Goal: Transaction & Acquisition: Download file/media

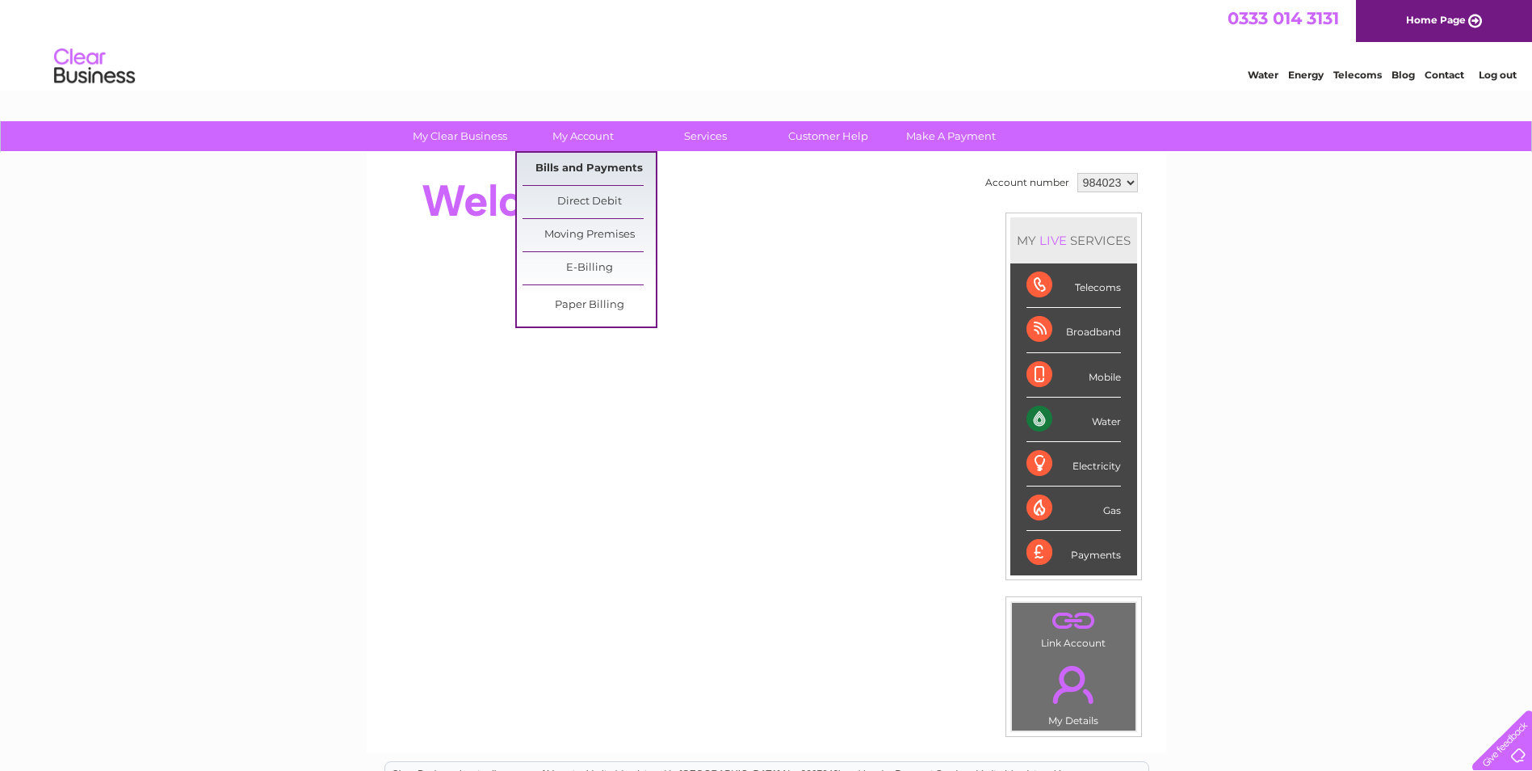
click at [583, 158] on link "Bills and Payments" at bounding box center [589, 169] width 133 height 32
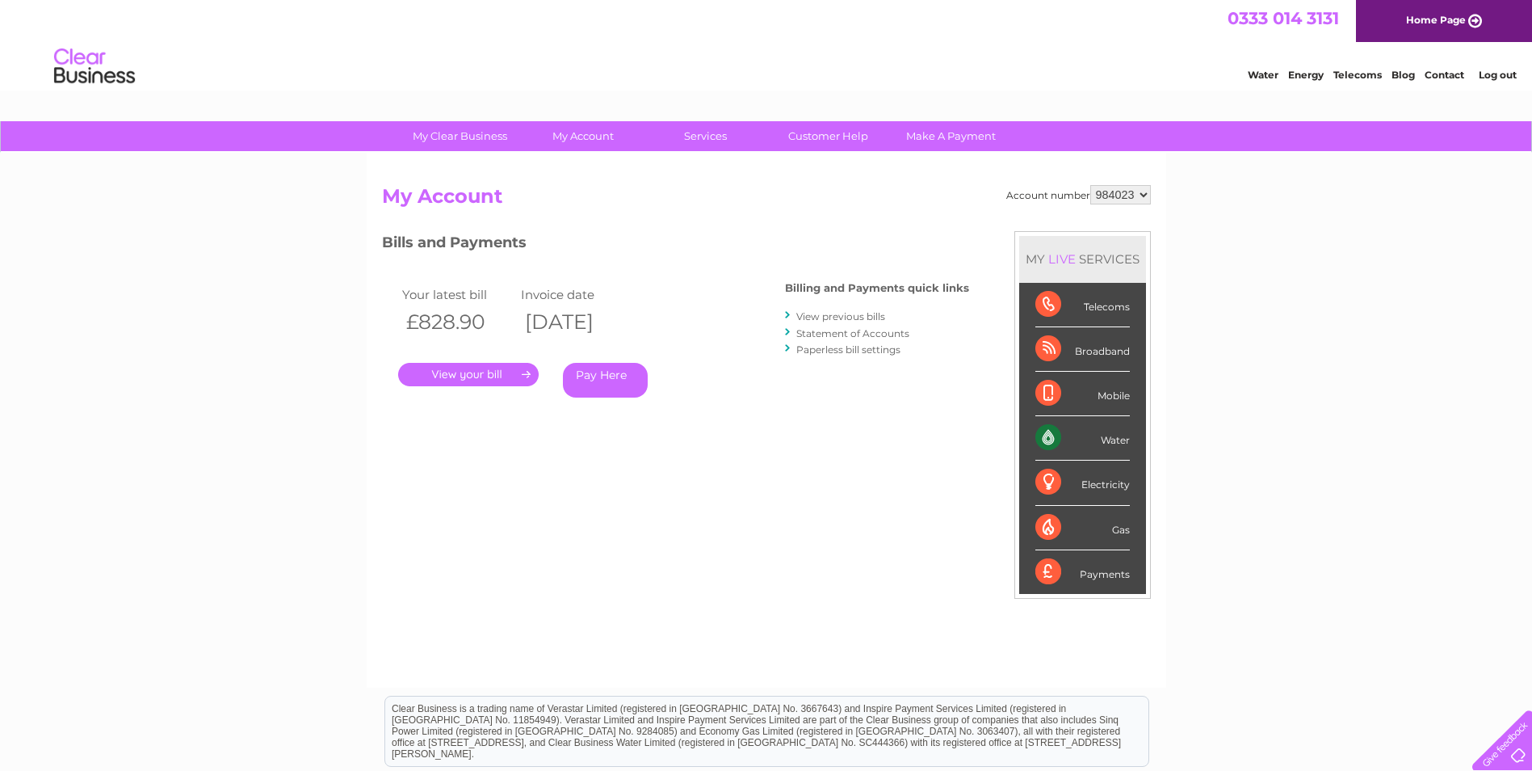
click at [850, 317] on link "View previous bills" at bounding box center [840, 316] width 89 height 12
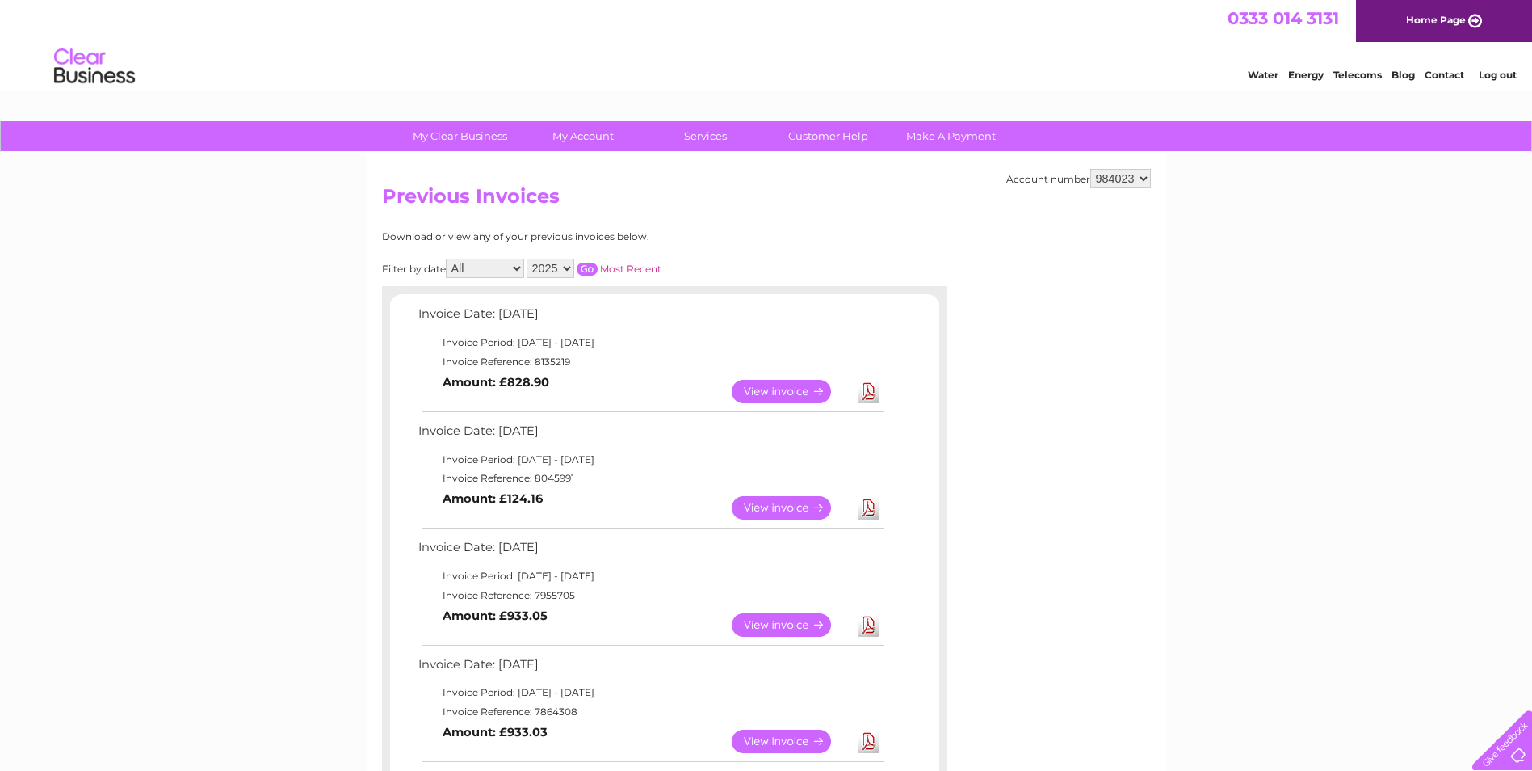
click at [795, 511] on link "View" at bounding box center [791, 507] width 119 height 23
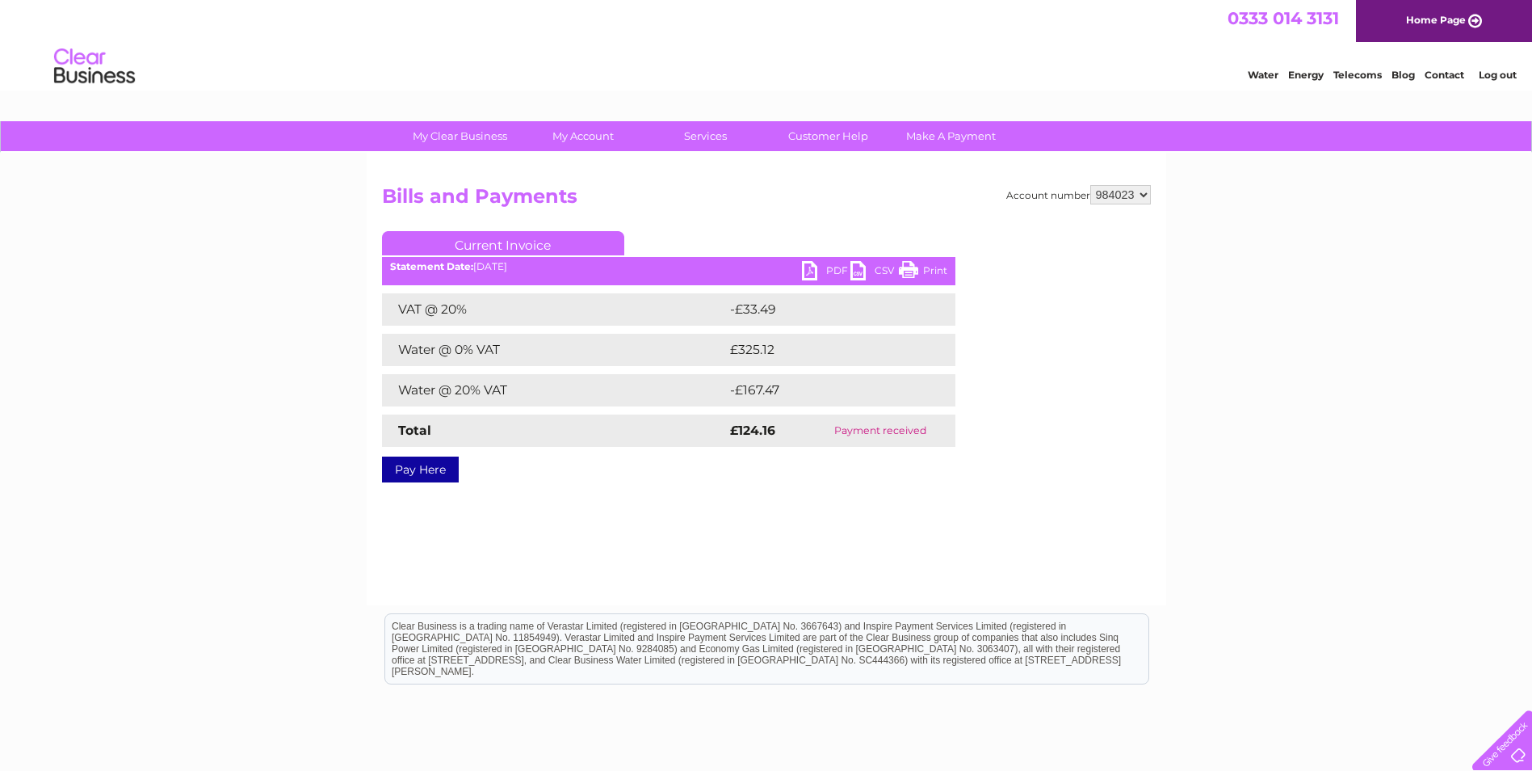
click at [834, 265] on link "PDF" at bounding box center [826, 272] width 48 height 23
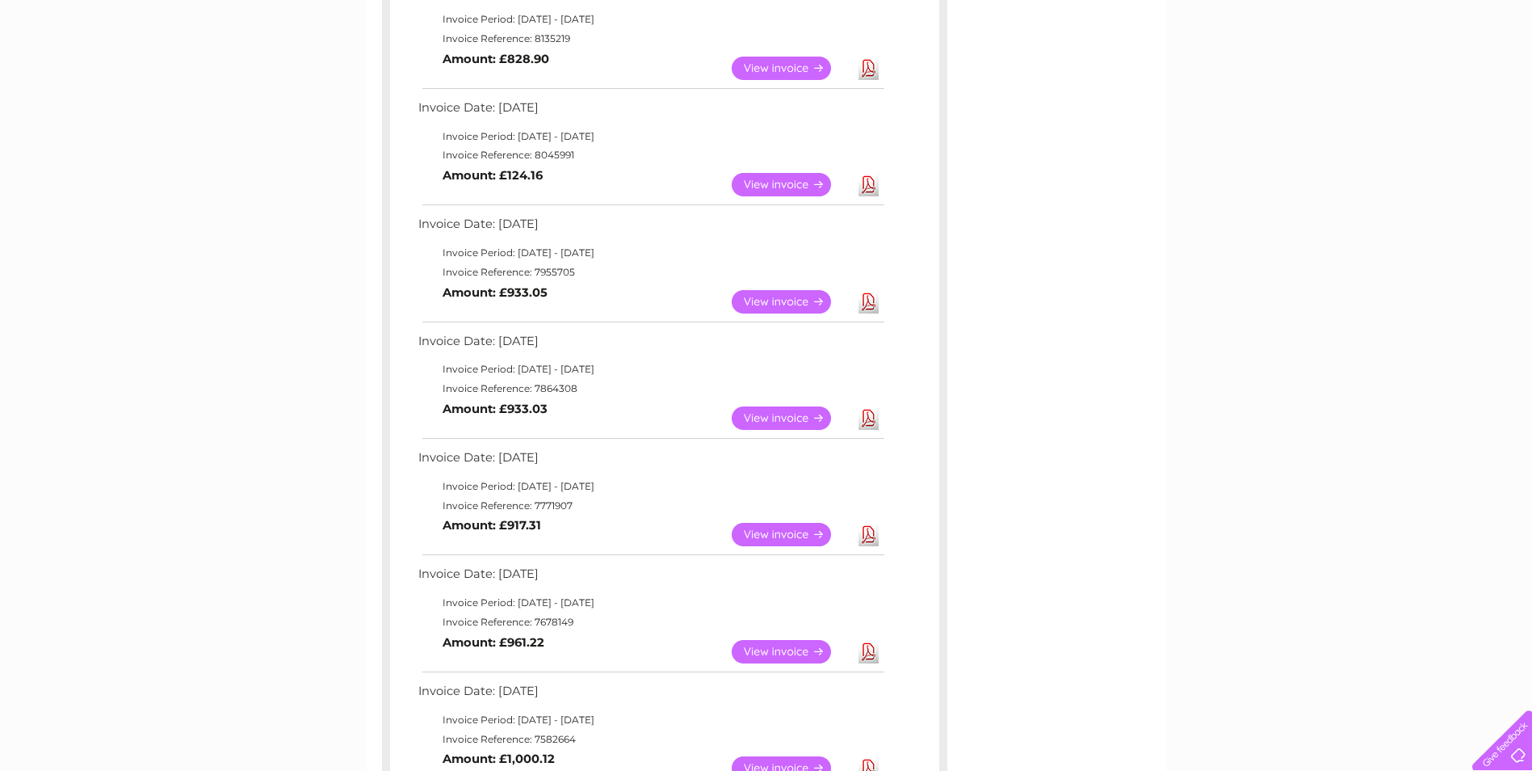
scroll to position [485, 0]
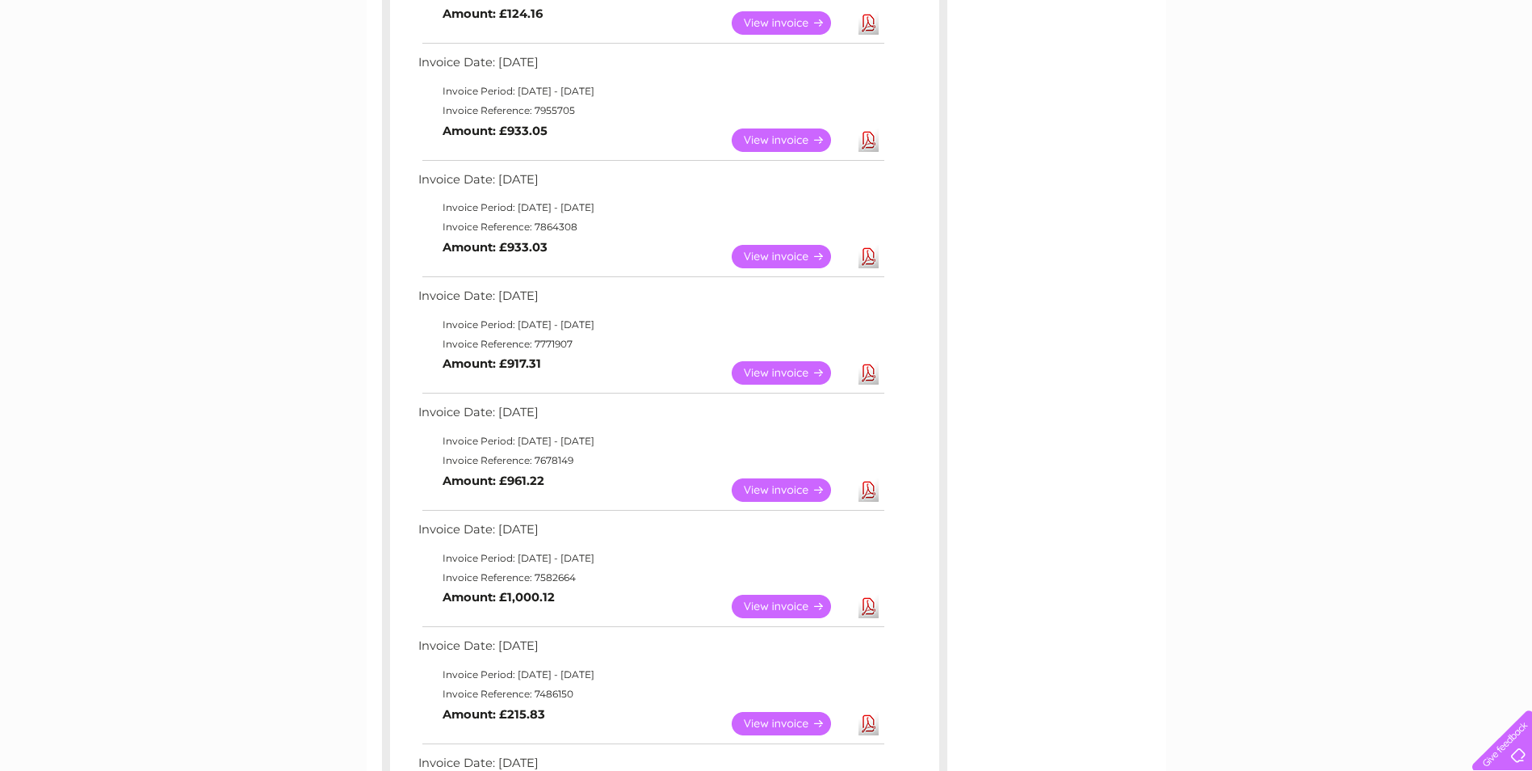
click at [872, 489] on link "Download" at bounding box center [869, 489] width 20 height 23
click at [868, 371] on link "Download" at bounding box center [869, 372] width 20 height 23
click at [869, 248] on link "Download" at bounding box center [869, 256] width 20 height 23
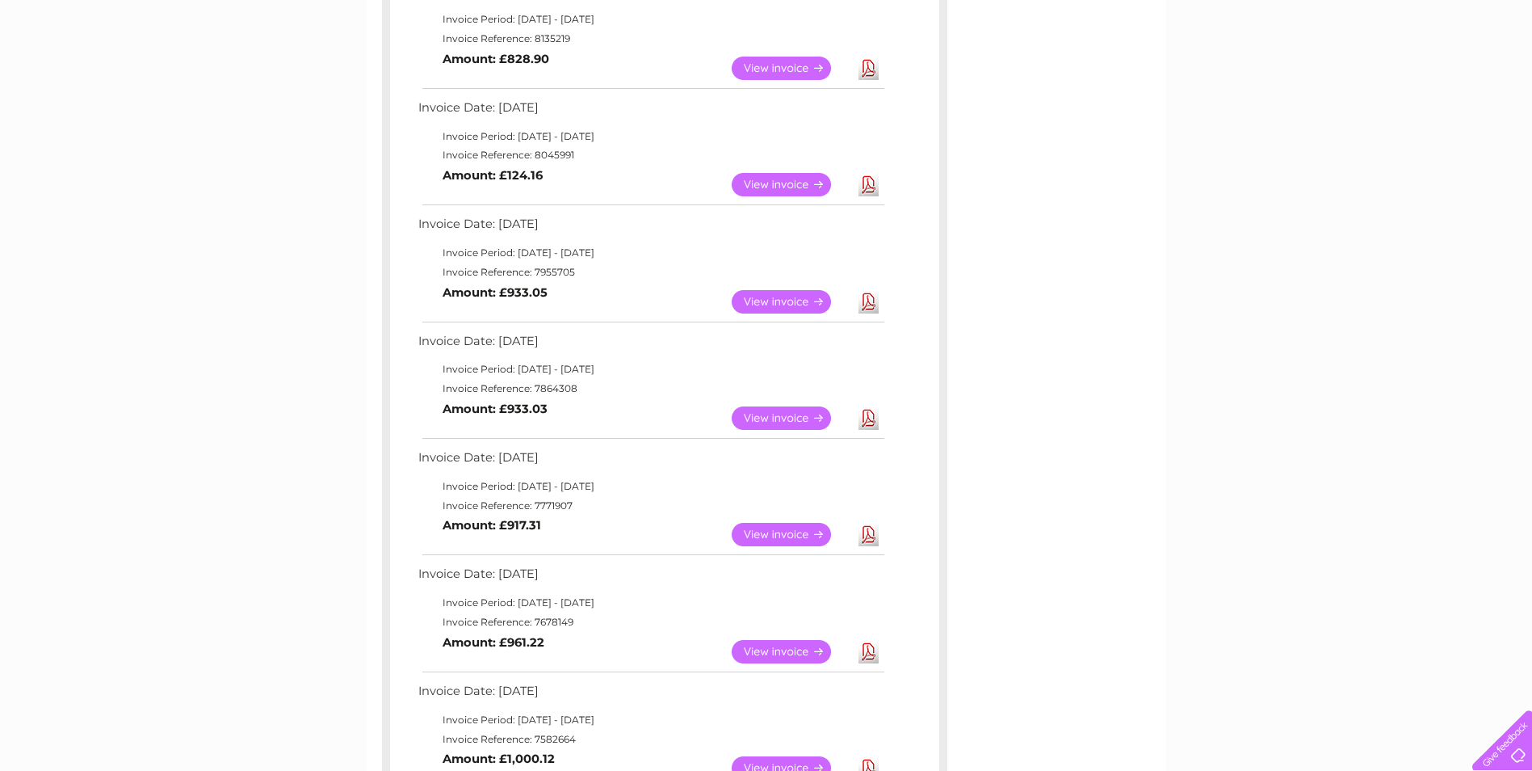
scroll to position [242, 0]
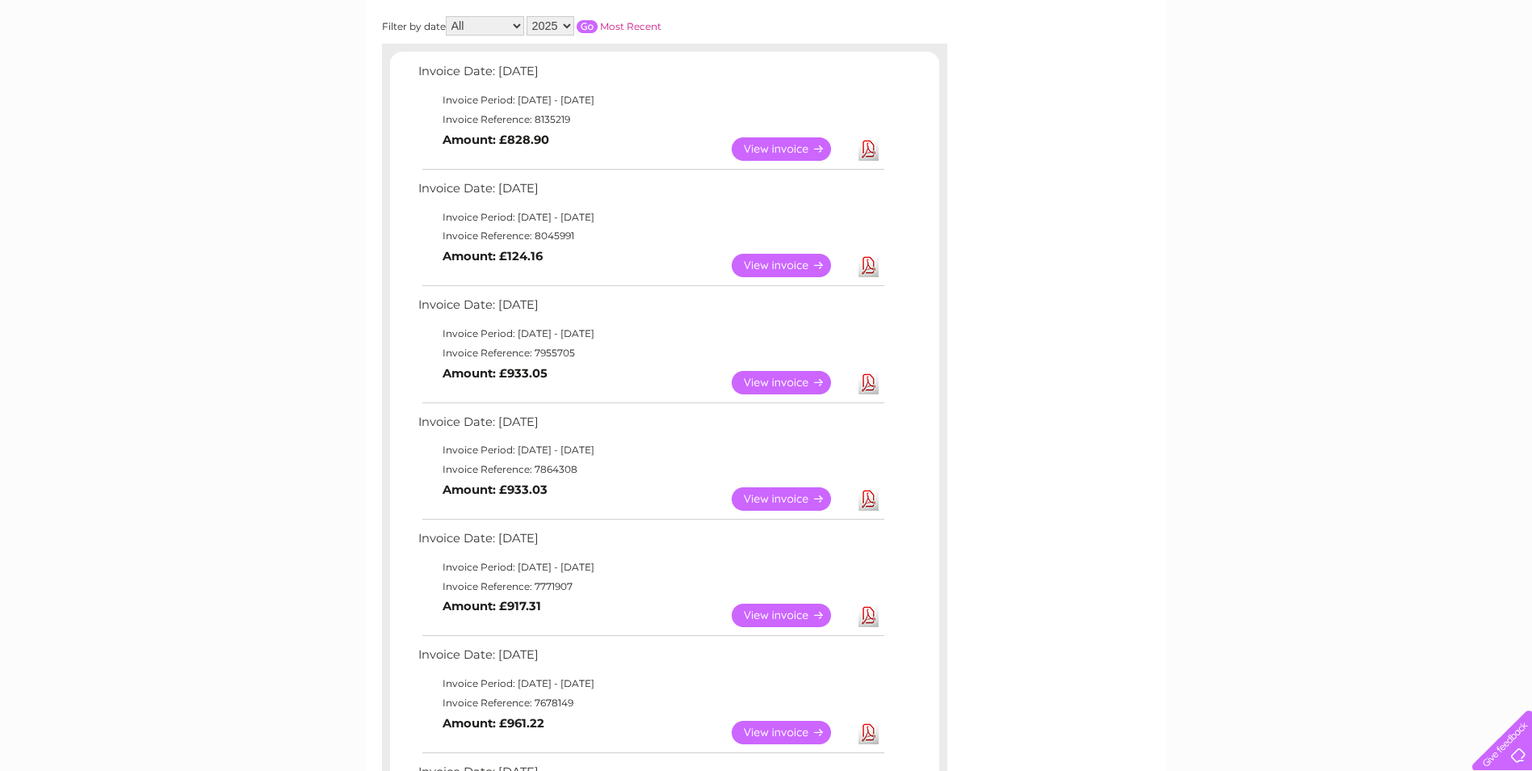
click at [868, 377] on link "Download" at bounding box center [869, 382] width 20 height 23
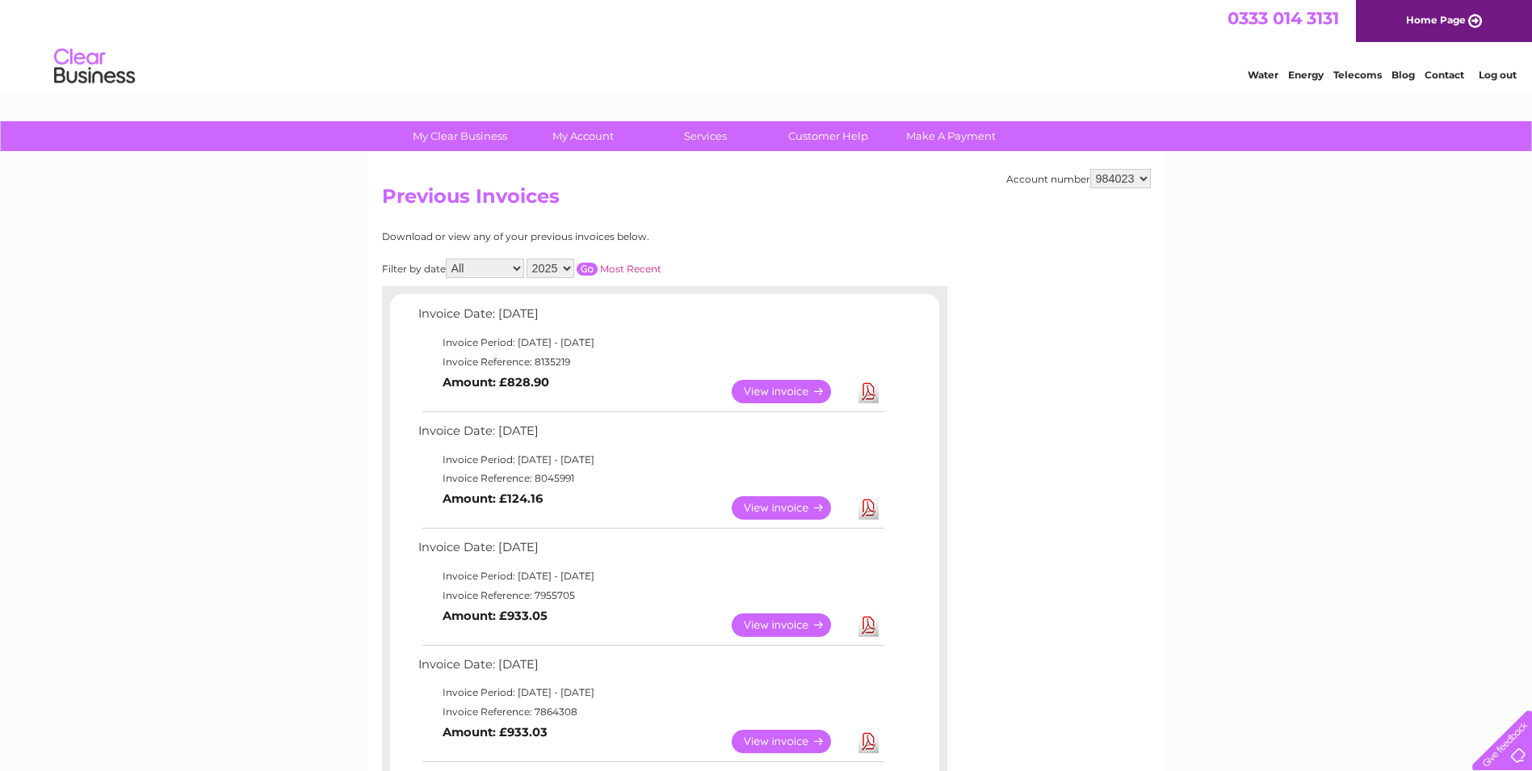
click at [863, 402] on link "Download" at bounding box center [869, 391] width 20 height 23
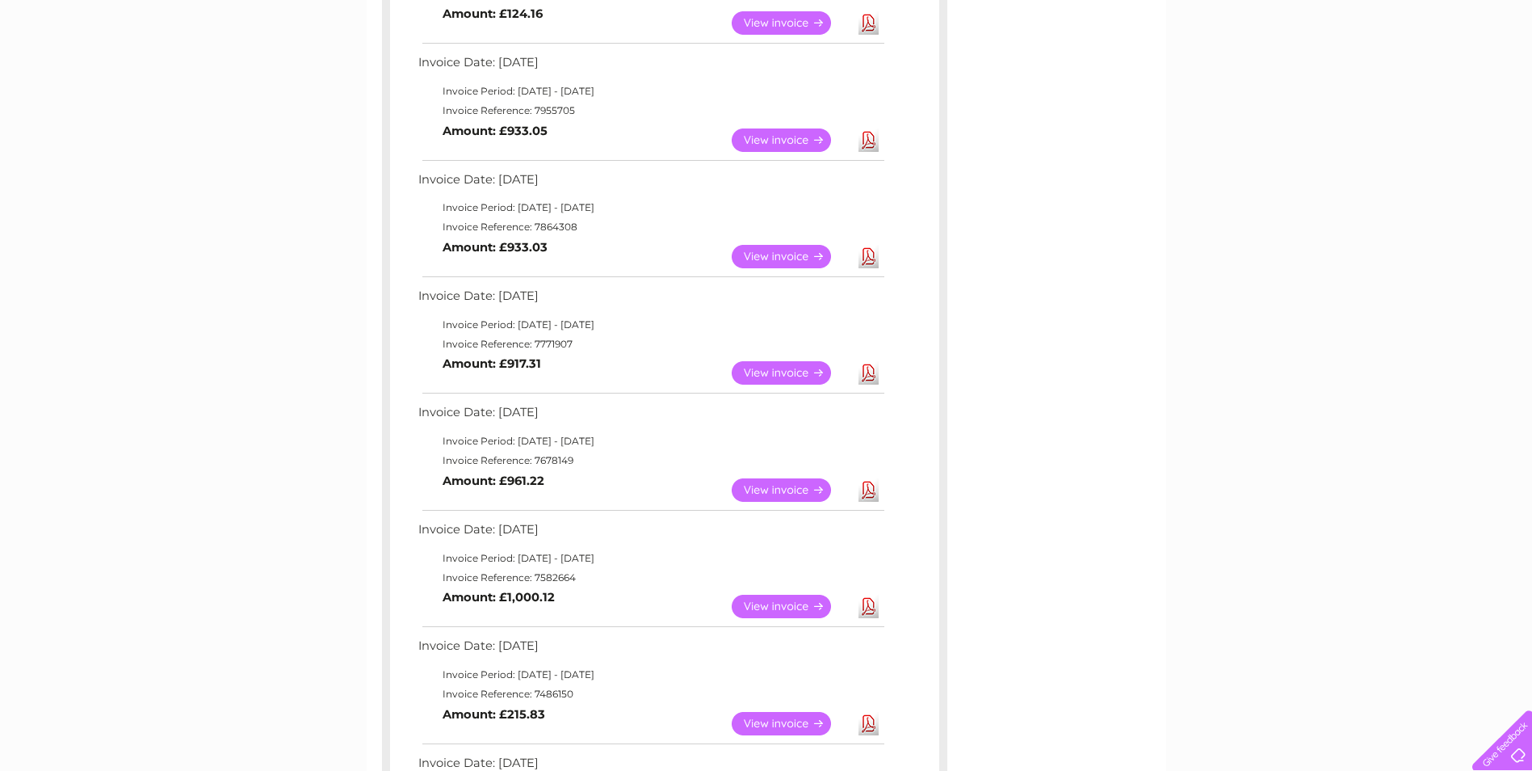
scroll to position [727, 0]
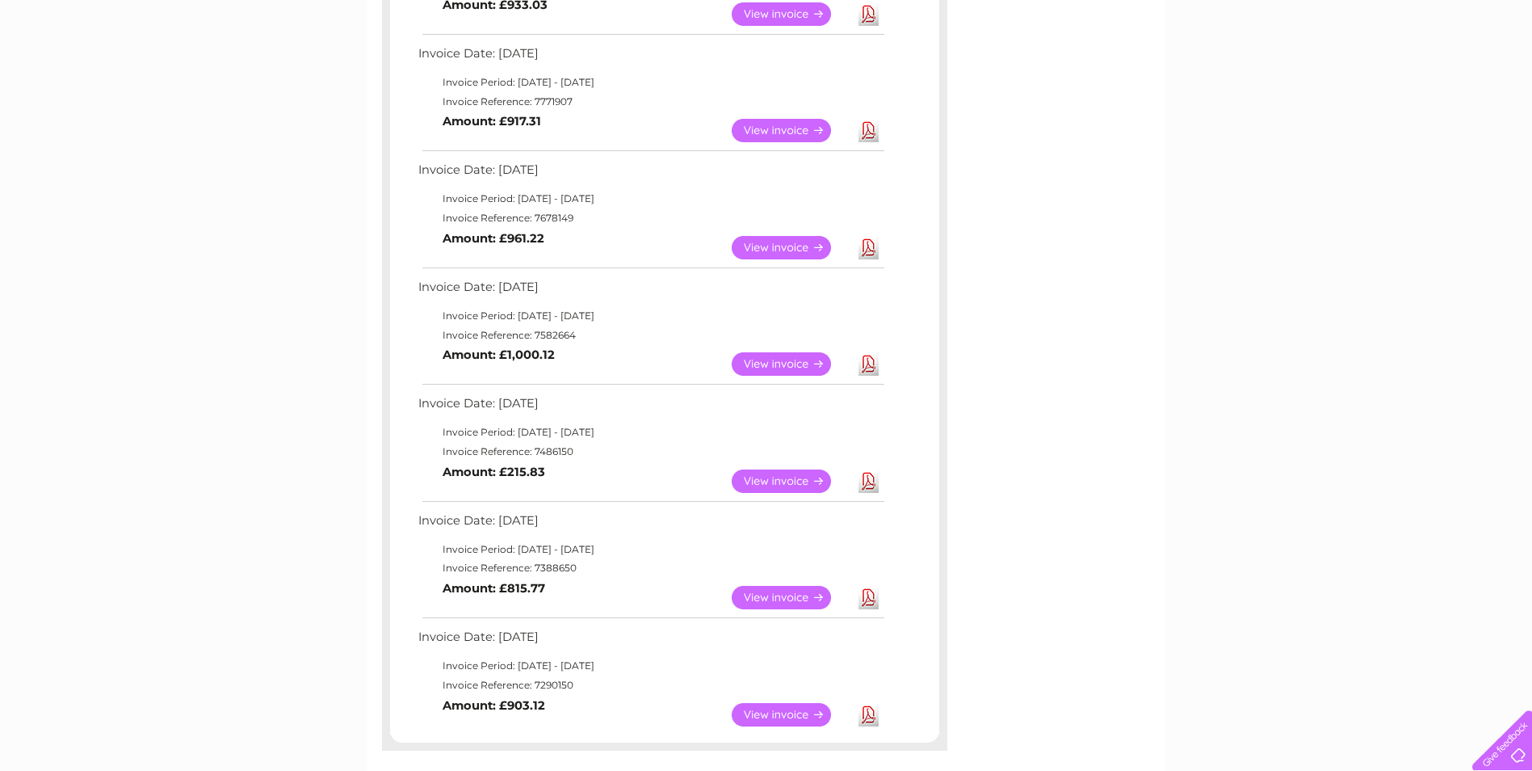
click at [867, 711] on link "Download" at bounding box center [869, 714] width 20 height 23
click at [866, 596] on link "Download" at bounding box center [869, 597] width 20 height 23
